Goal: Navigation & Orientation: Find specific page/section

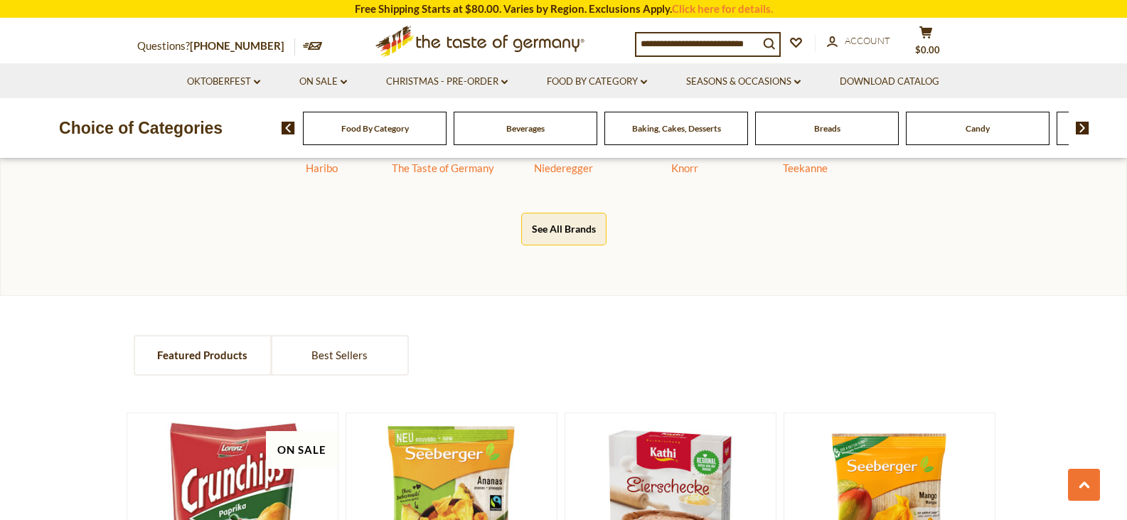
scroll to position [938, 0]
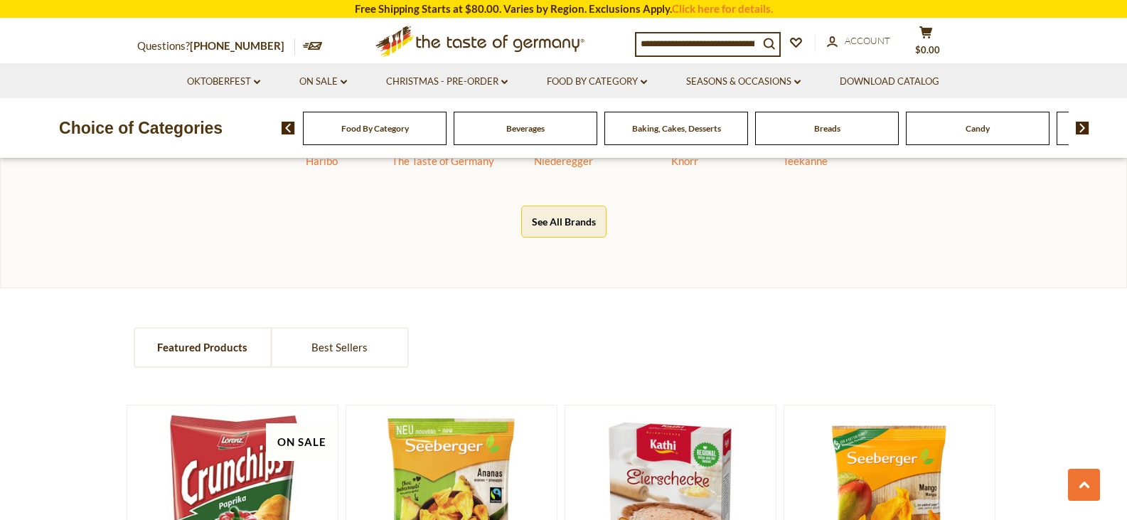
click at [386, 129] on span "Food By Category" at bounding box center [375, 128] width 68 height 11
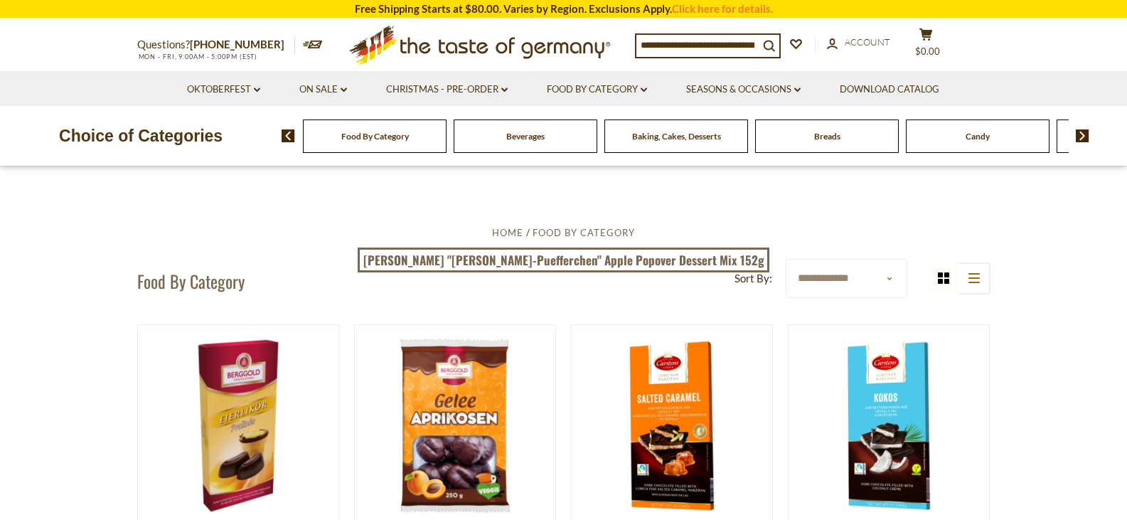
click at [1081, 138] on img at bounding box center [1083, 135] width 14 height 13
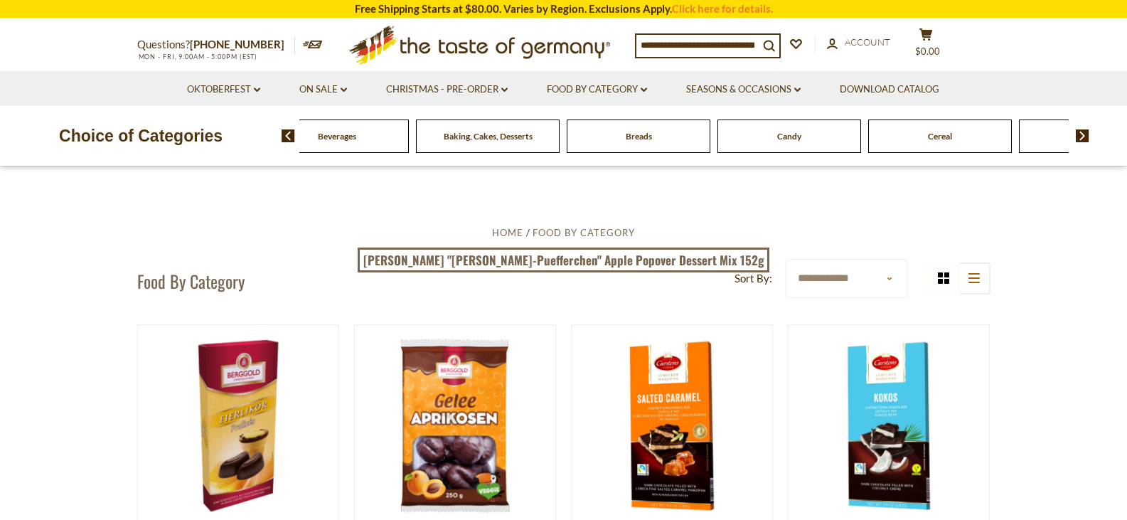
click at [1081, 138] on img at bounding box center [1083, 135] width 14 height 13
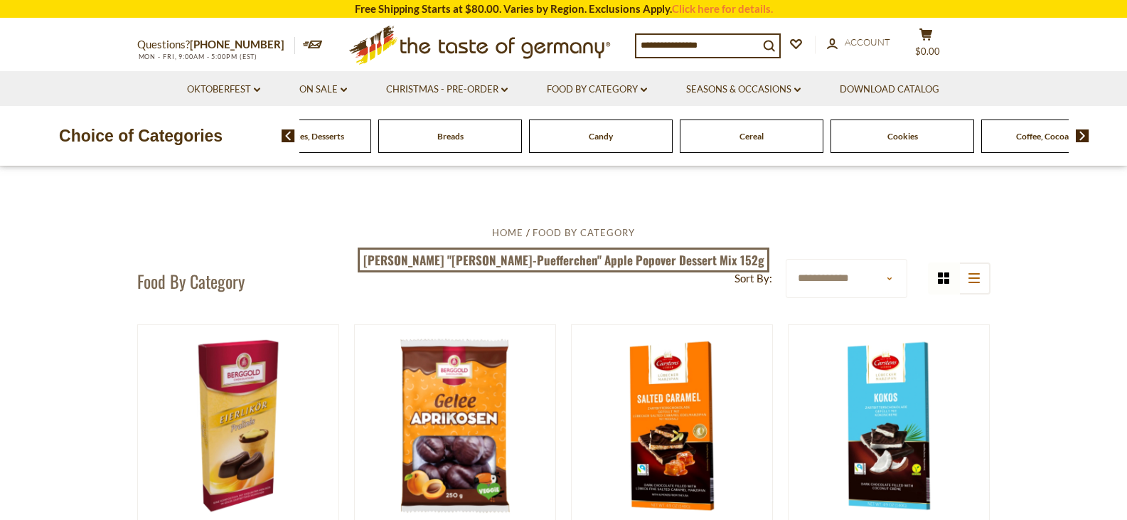
click at [1081, 138] on img at bounding box center [1083, 135] width 14 height 13
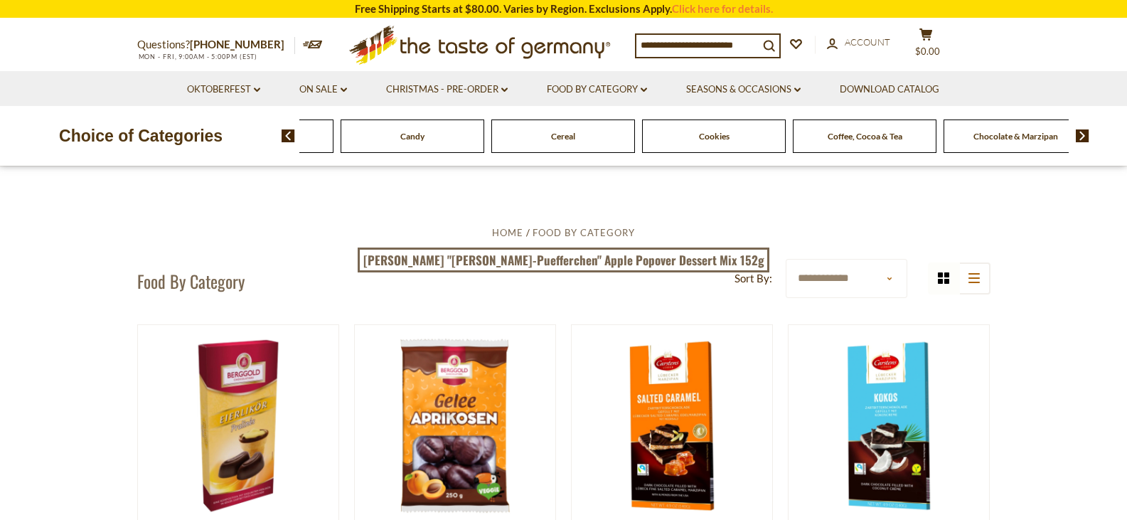
click at [1081, 138] on img at bounding box center [1083, 135] width 14 height 13
click at [1087, 136] on img at bounding box center [1083, 135] width 14 height 13
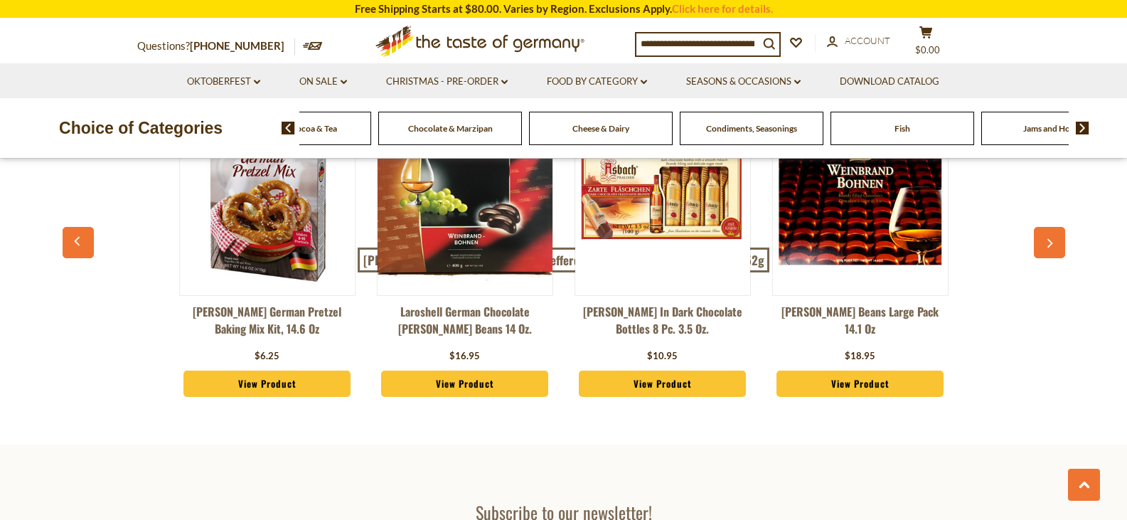
scroll to position [3636, 0]
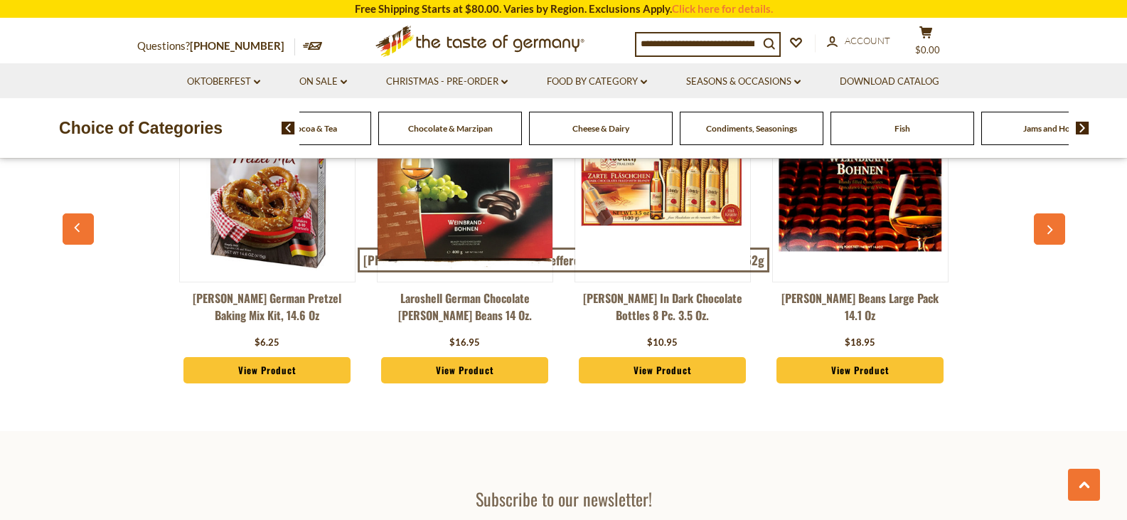
click at [440, 39] on icon ".st0{fill:#EDD300;} .st1{fill:#D33E21;}" at bounding box center [480, 41] width 266 height 44
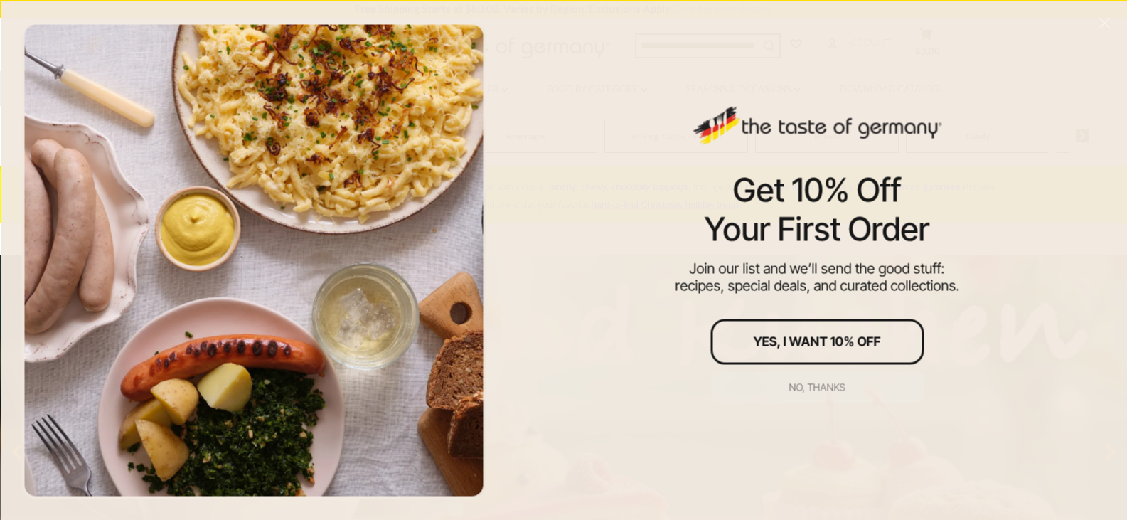
click at [828, 386] on div "No, thanks" at bounding box center [818, 387] width 56 height 10
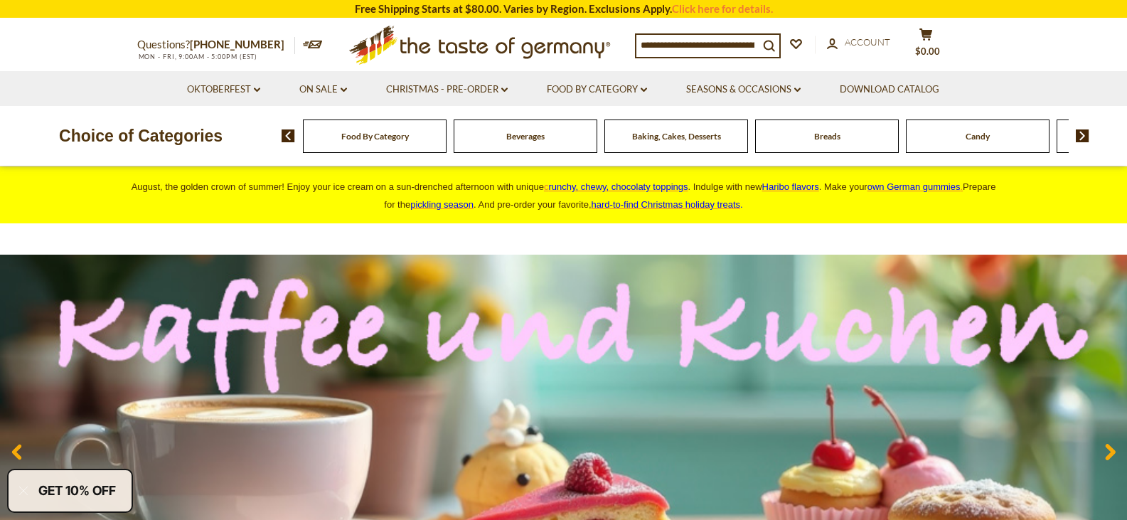
click at [1082, 137] on img at bounding box center [1083, 135] width 14 height 13
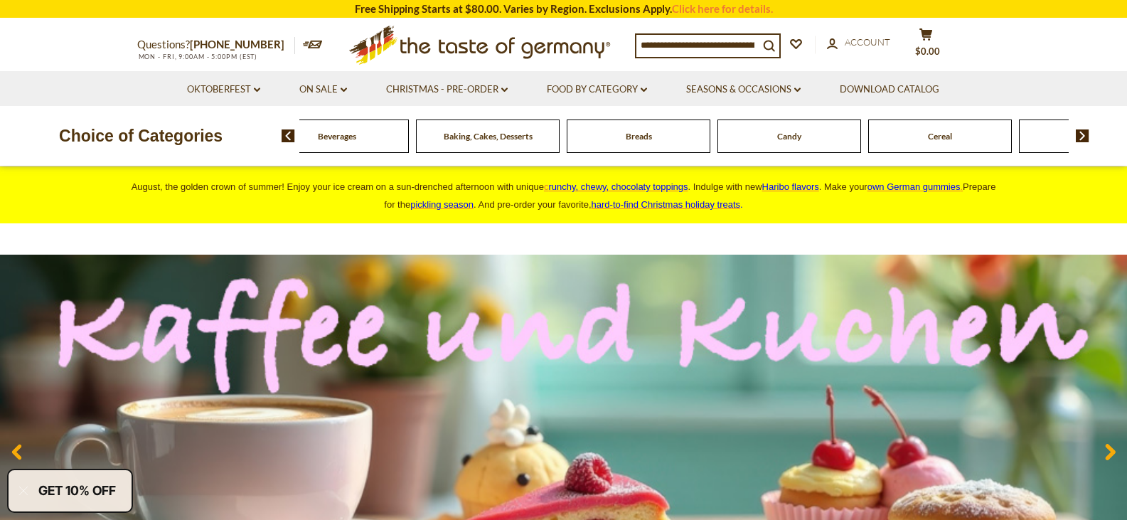
click at [1082, 137] on img at bounding box center [1083, 135] width 14 height 13
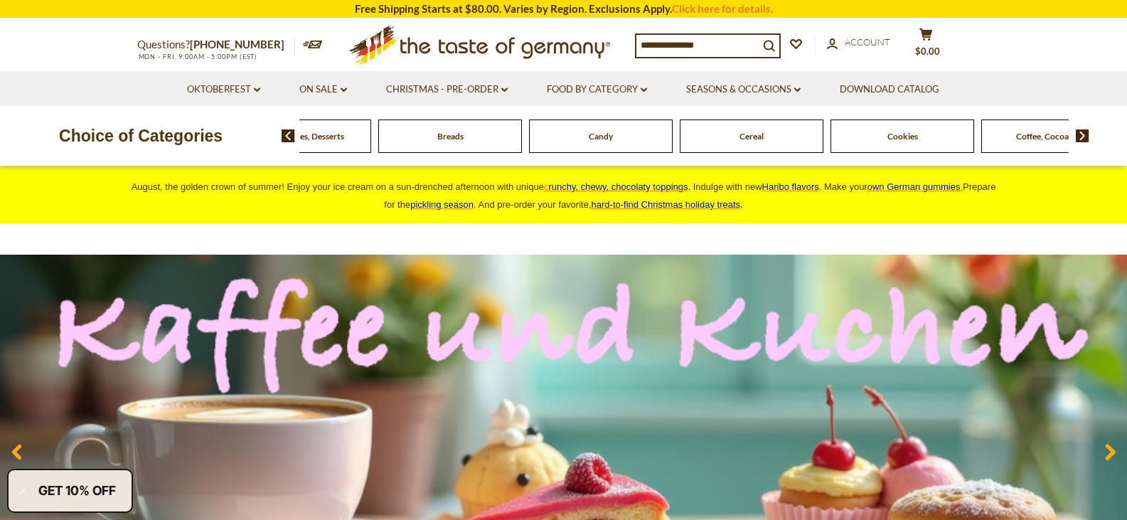
click at [1082, 137] on img at bounding box center [1083, 135] width 14 height 13
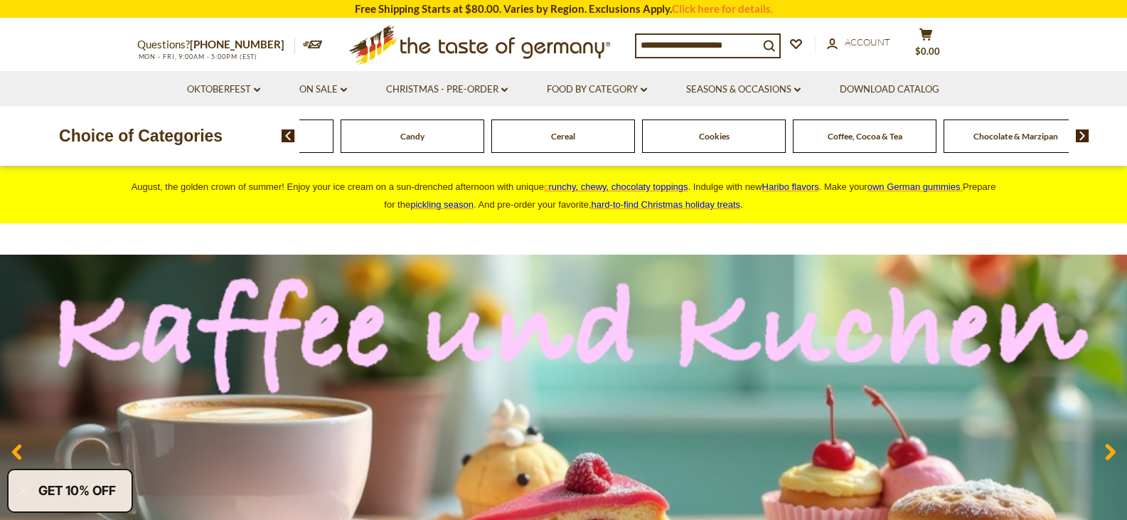
click at [1082, 137] on img at bounding box center [1083, 135] width 14 height 13
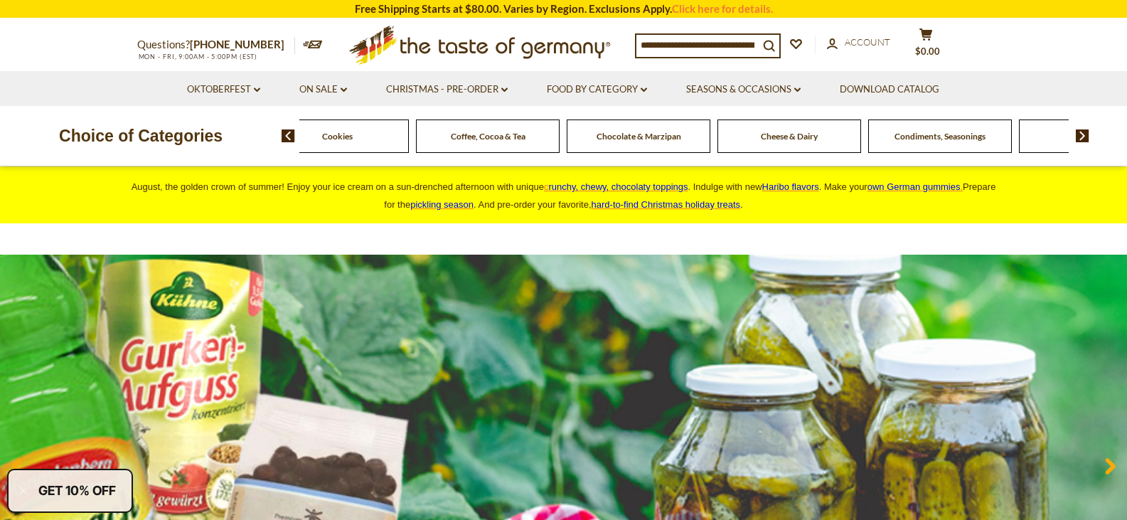
click at [805, 140] on span "Cheese & Dairy" at bounding box center [789, 136] width 57 height 11
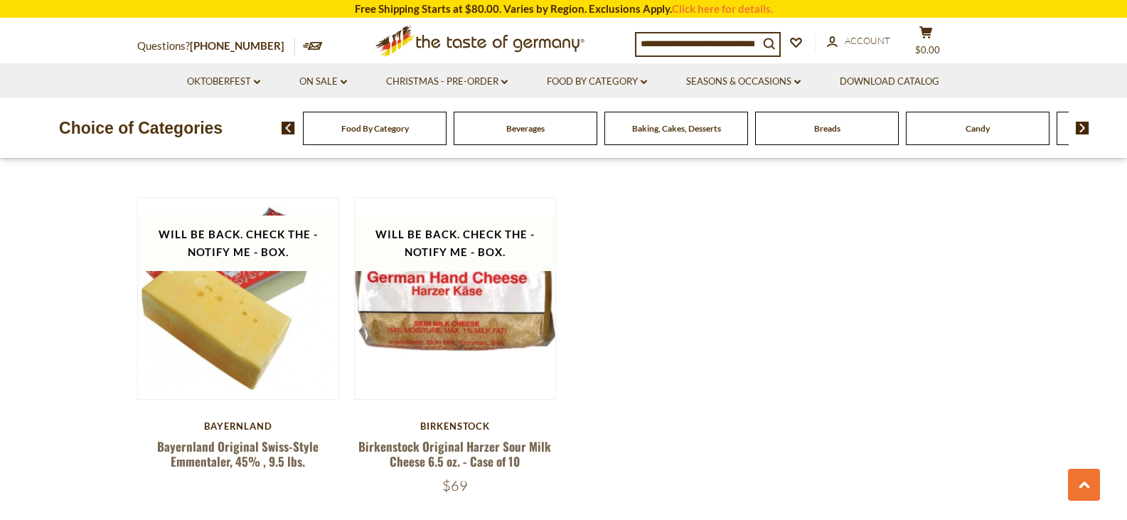
scroll to position [1818, 0]
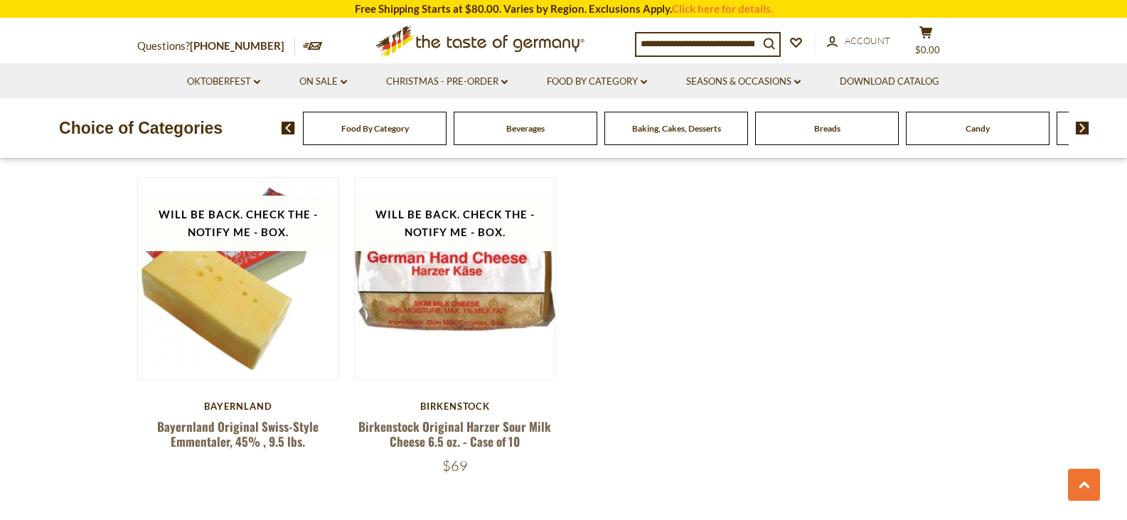
click at [1086, 126] on img at bounding box center [1083, 128] width 14 height 13
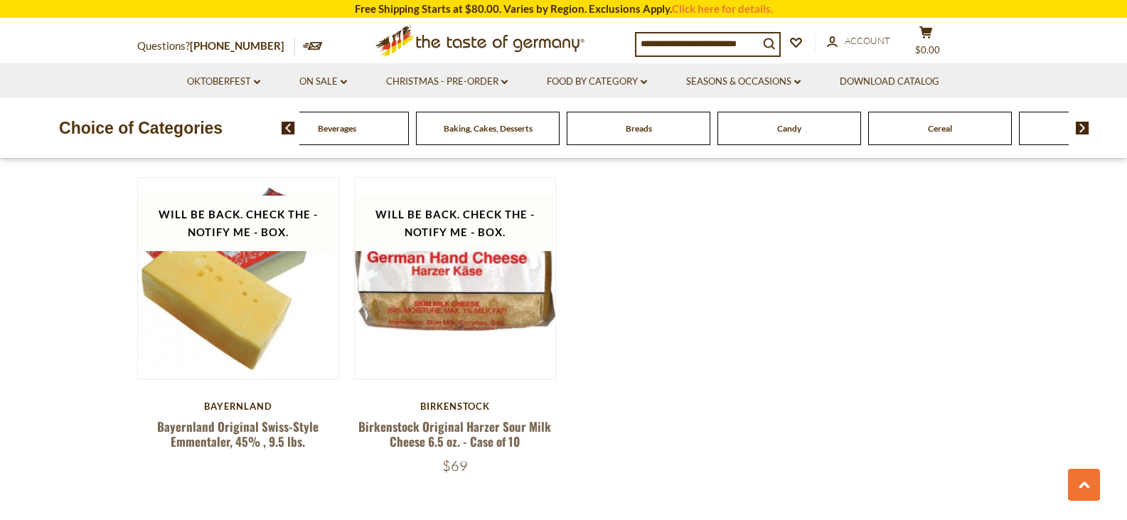
click at [1086, 126] on img at bounding box center [1083, 128] width 14 height 13
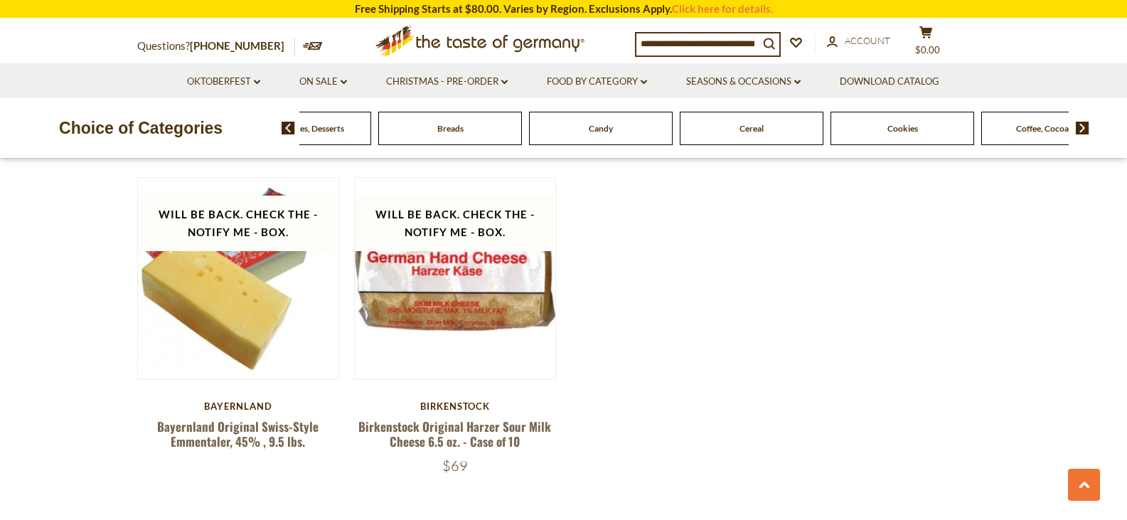
click at [1086, 126] on img at bounding box center [1083, 128] width 14 height 13
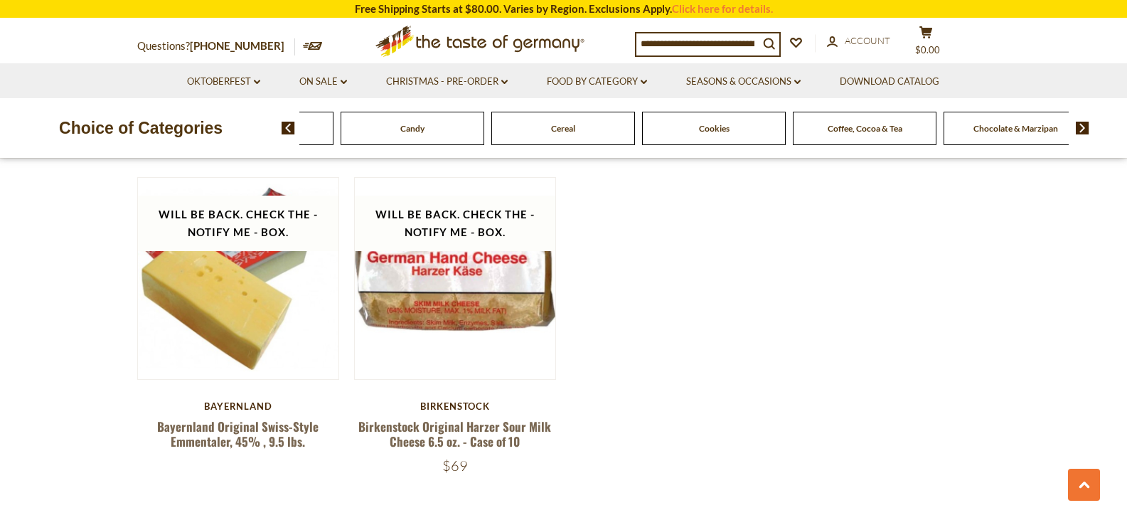
click at [1086, 126] on img at bounding box center [1083, 128] width 14 height 13
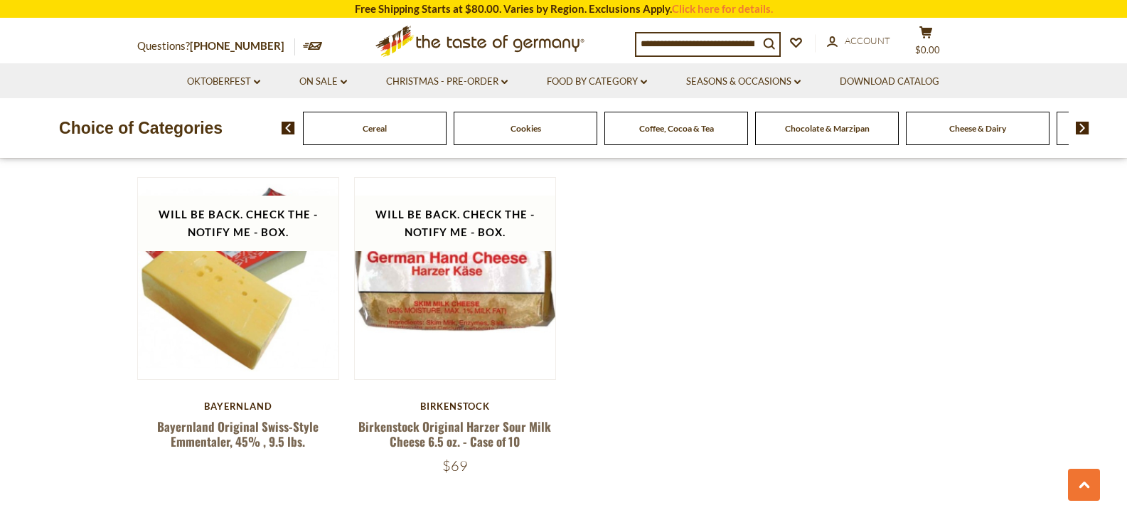
click at [1086, 126] on img at bounding box center [1083, 128] width 14 height 13
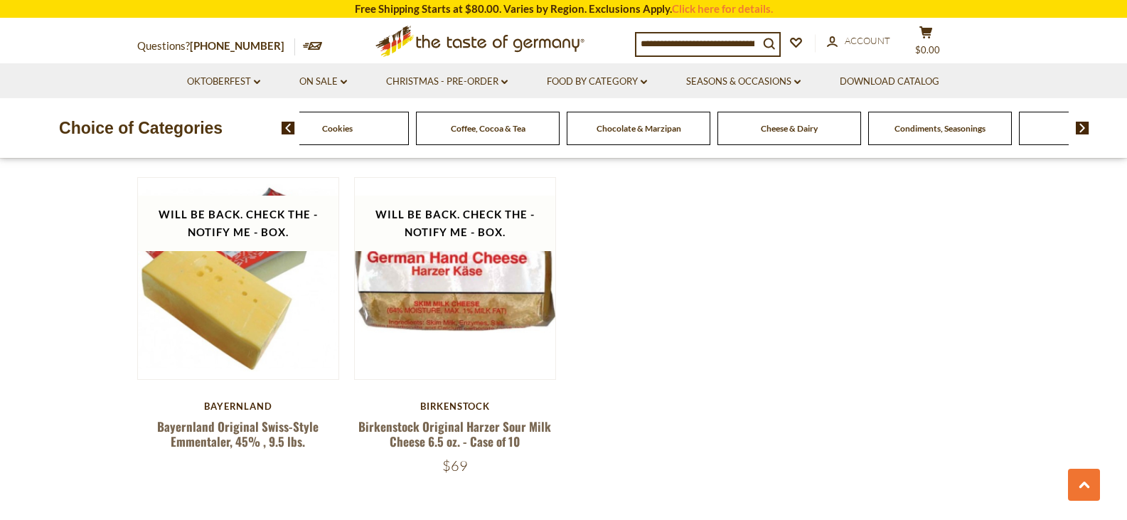
click at [1086, 126] on img at bounding box center [1083, 128] width 14 height 13
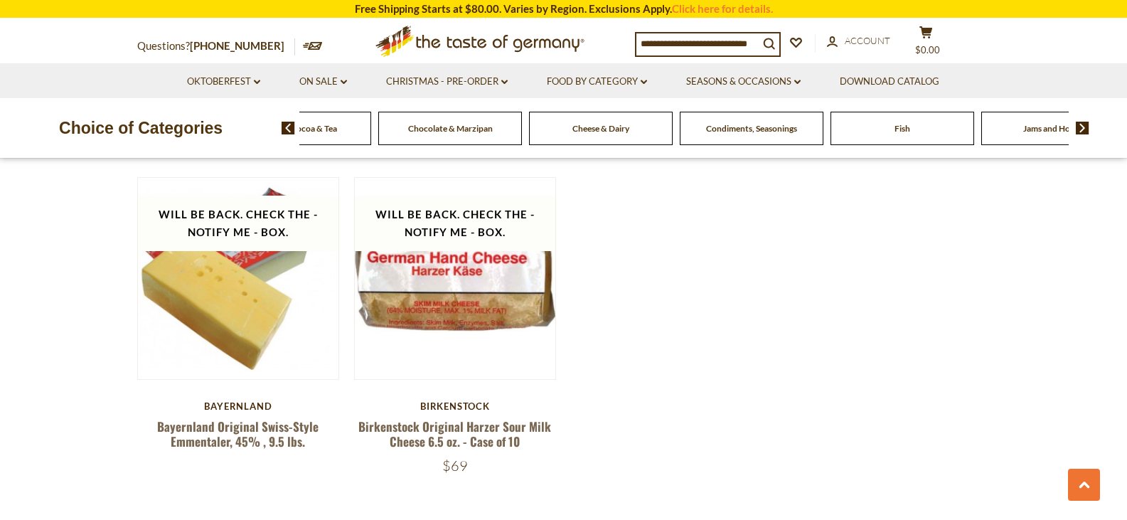
click at [778, 129] on span "Condiments, Seasonings" at bounding box center [751, 128] width 91 height 11
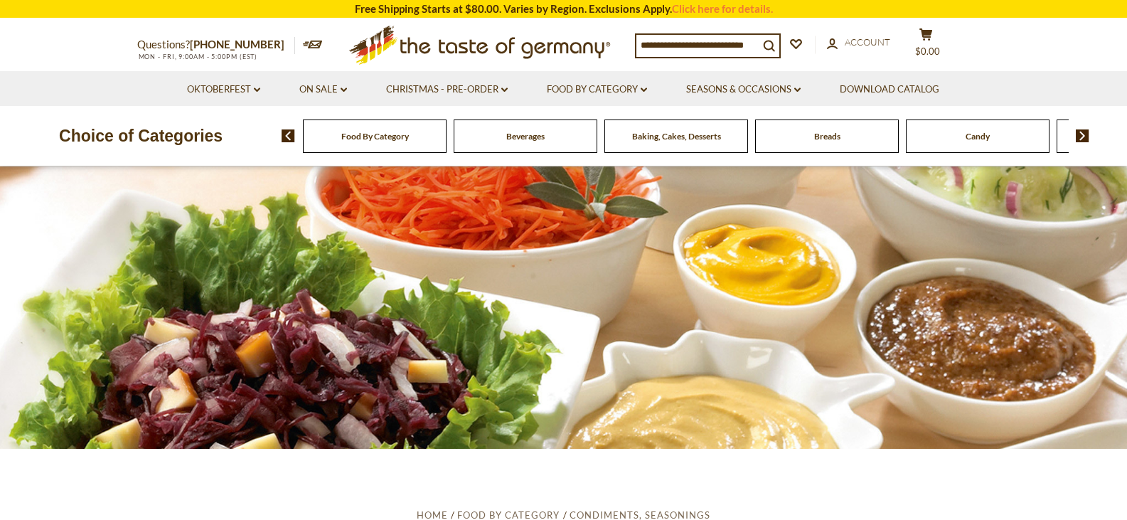
click at [706, 38] on input at bounding box center [698, 45] width 122 height 20
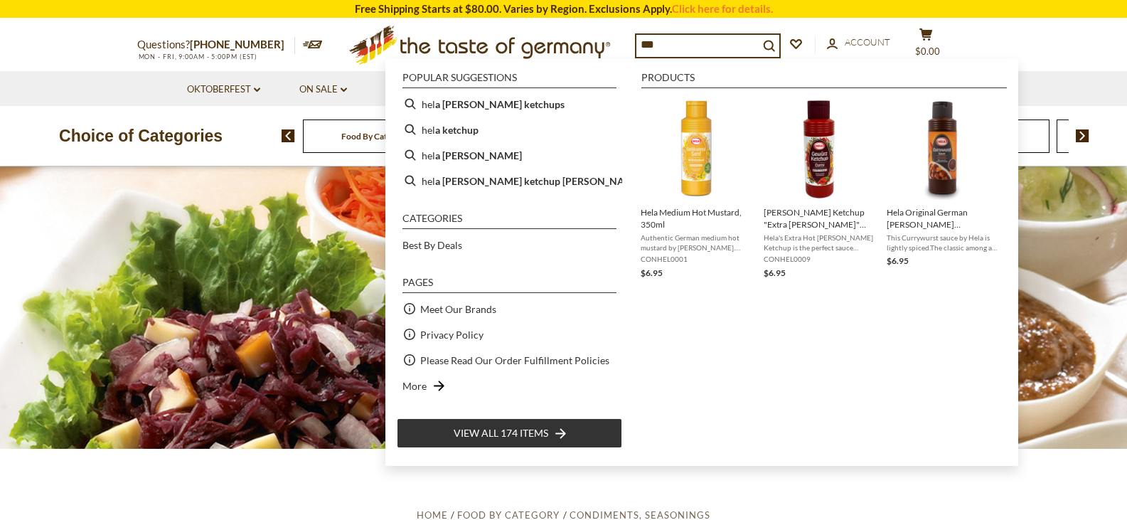
type input "****"
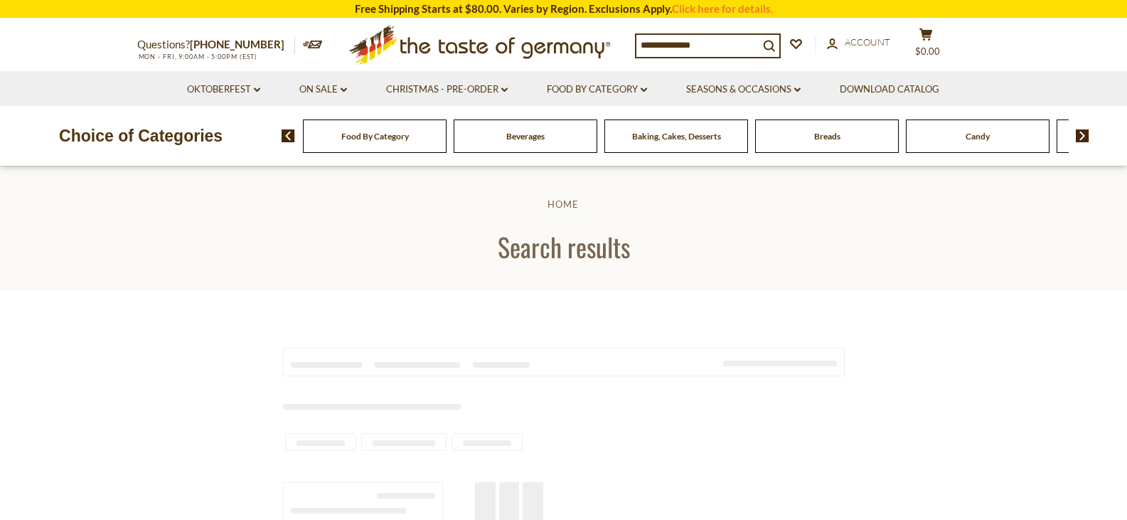
type input "****"
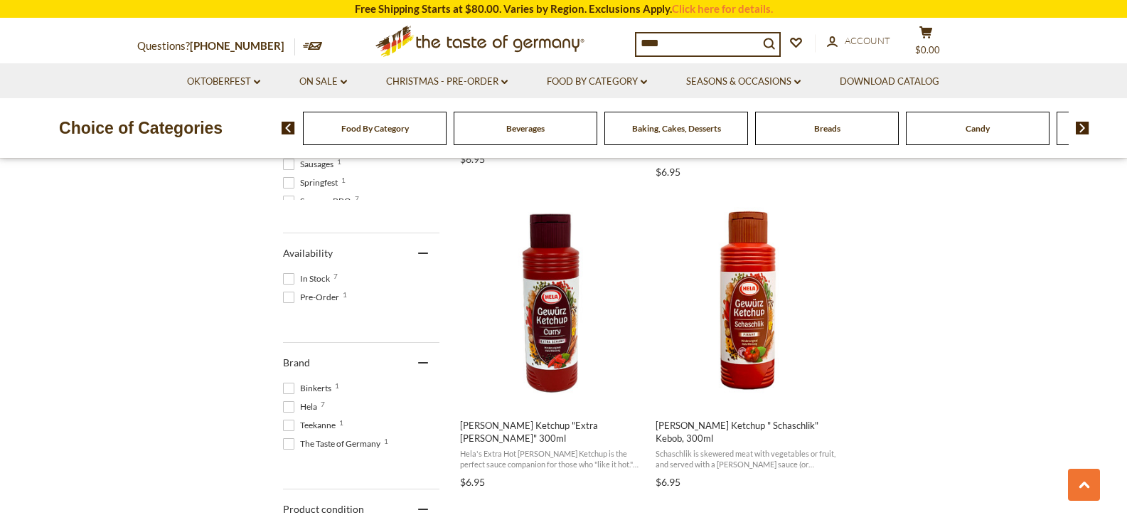
scroll to position [546, 0]
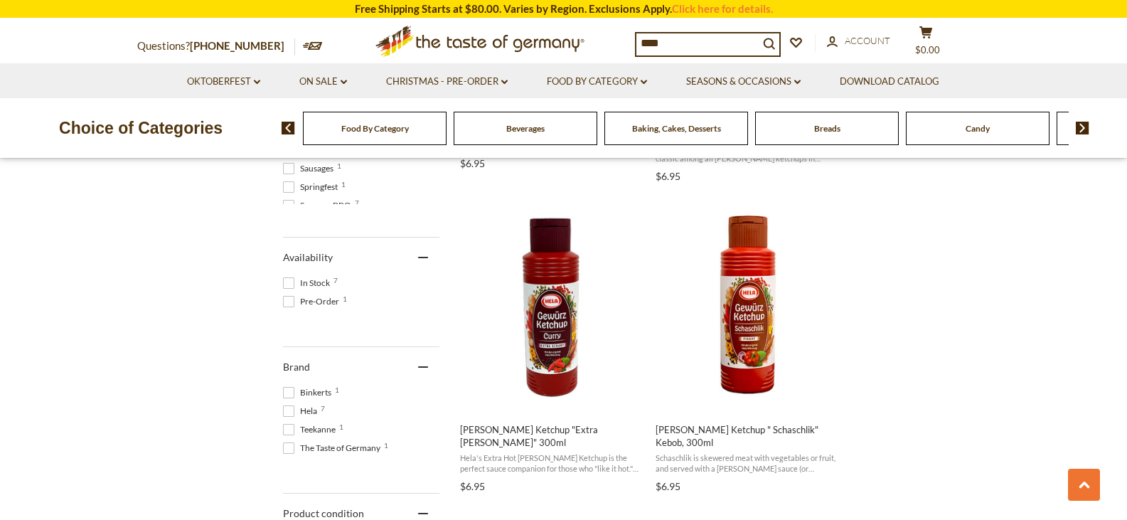
click at [831, 130] on span "Breads" at bounding box center [827, 128] width 26 height 11
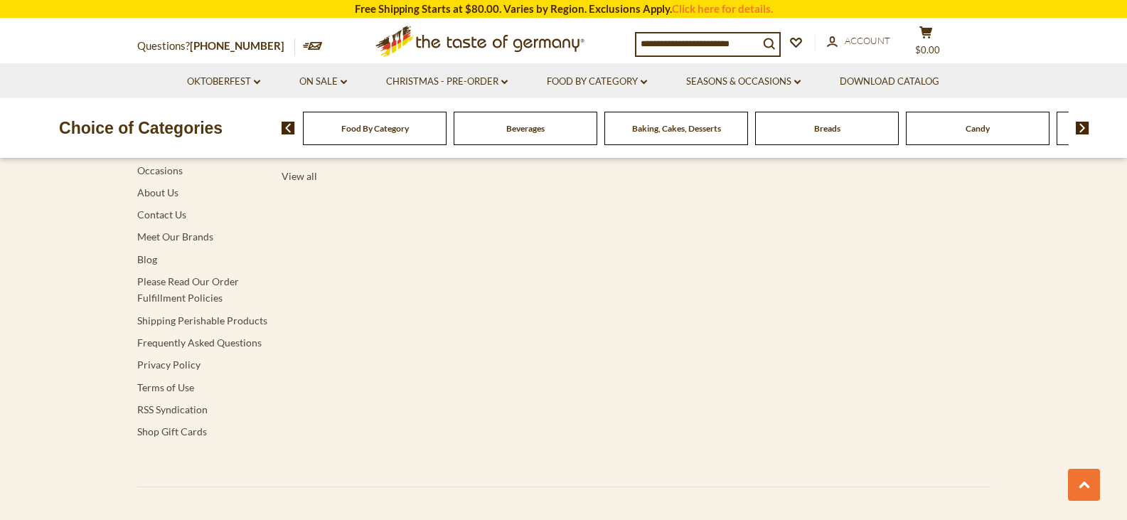
scroll to position [4546, 0]
